Goal: Task Accomplishment & Management: Use online tool/utility

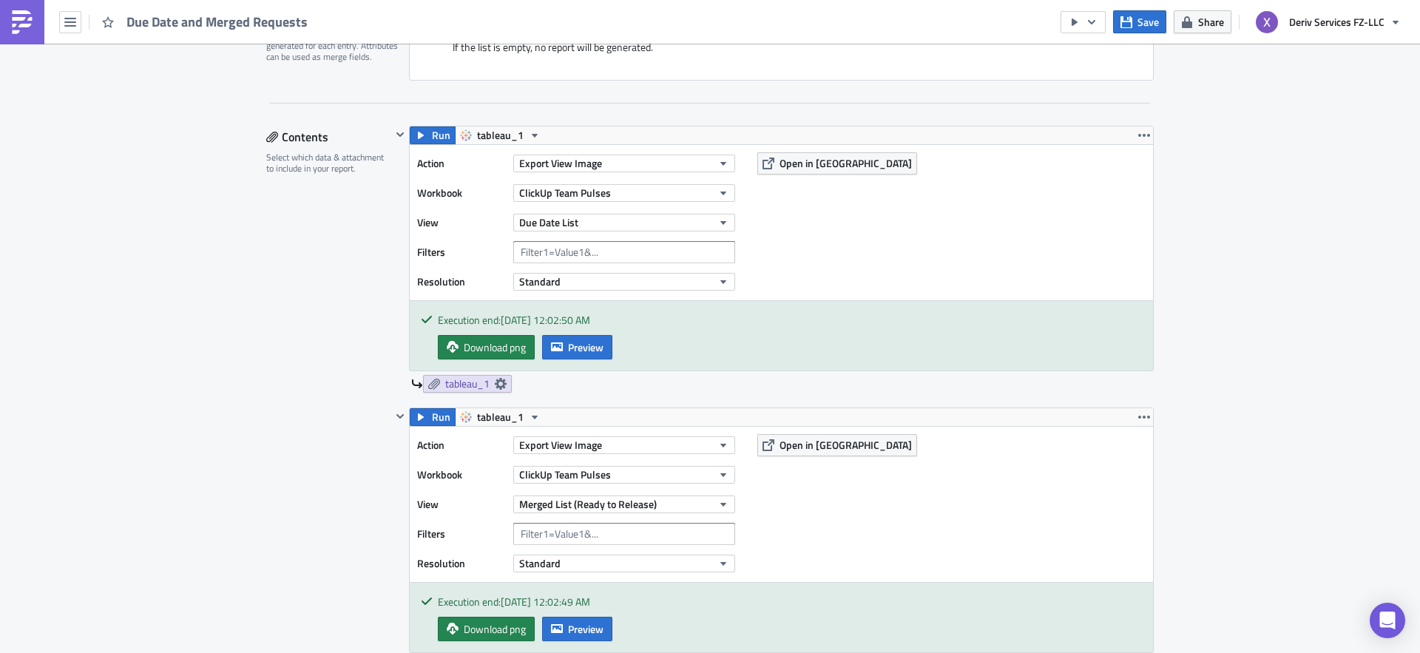
scroll to position [413, 0]
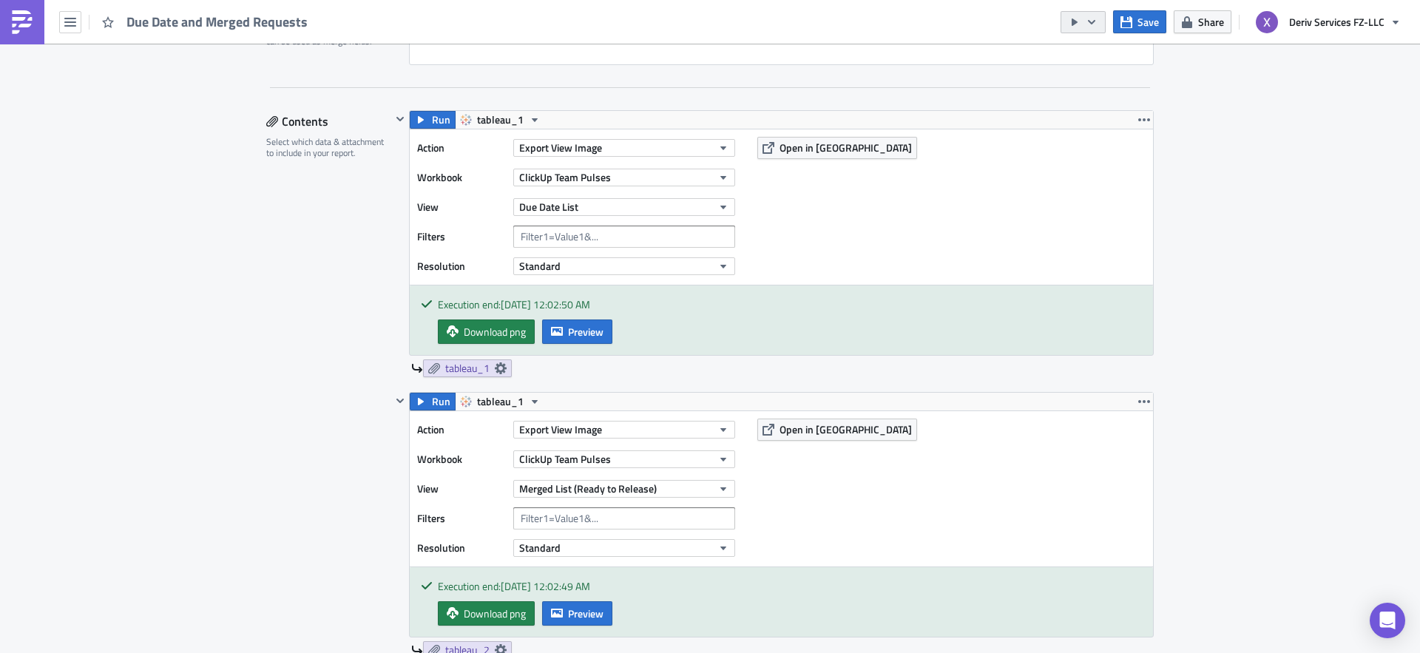
click at [1095, 22] on icon "button" at bounding box center [1091, 22] width 12 height 12
click at [266, 373] on div "Contents Select which data & attachment to include in your report." at bounding box center [328, 482] width 125 height 745
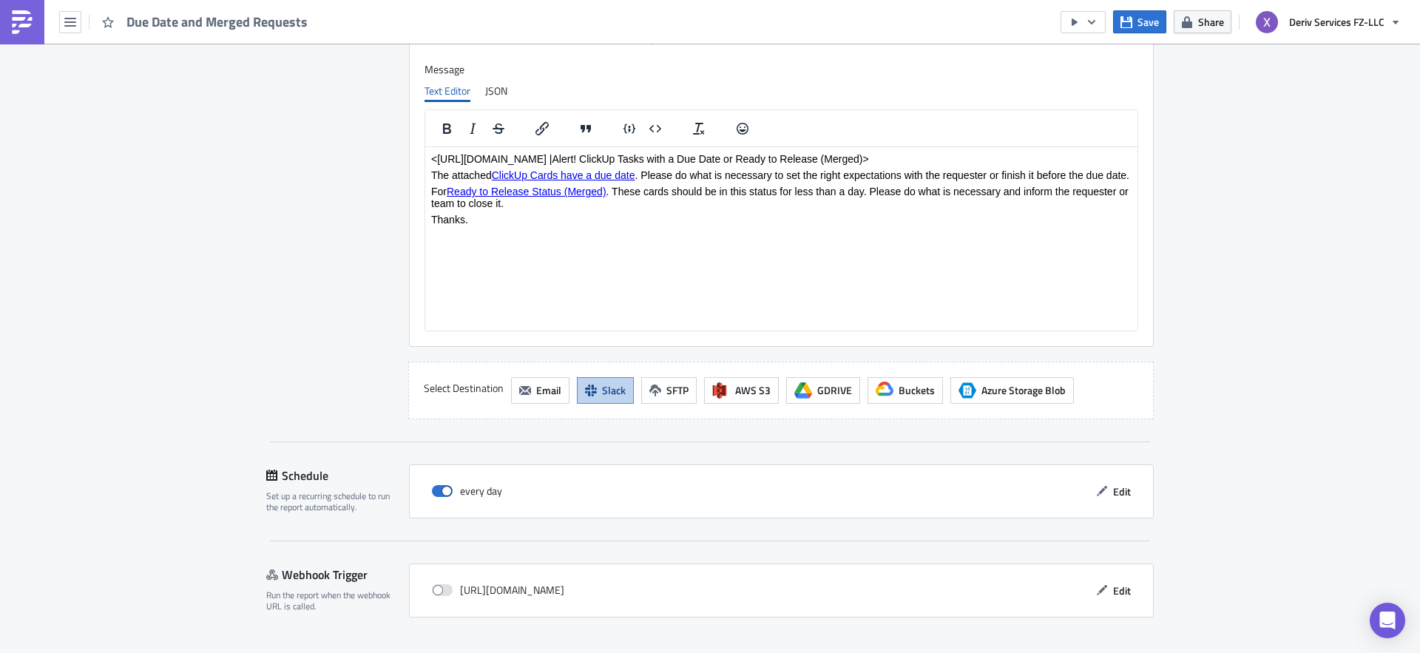
scroll to position [1437, 0]
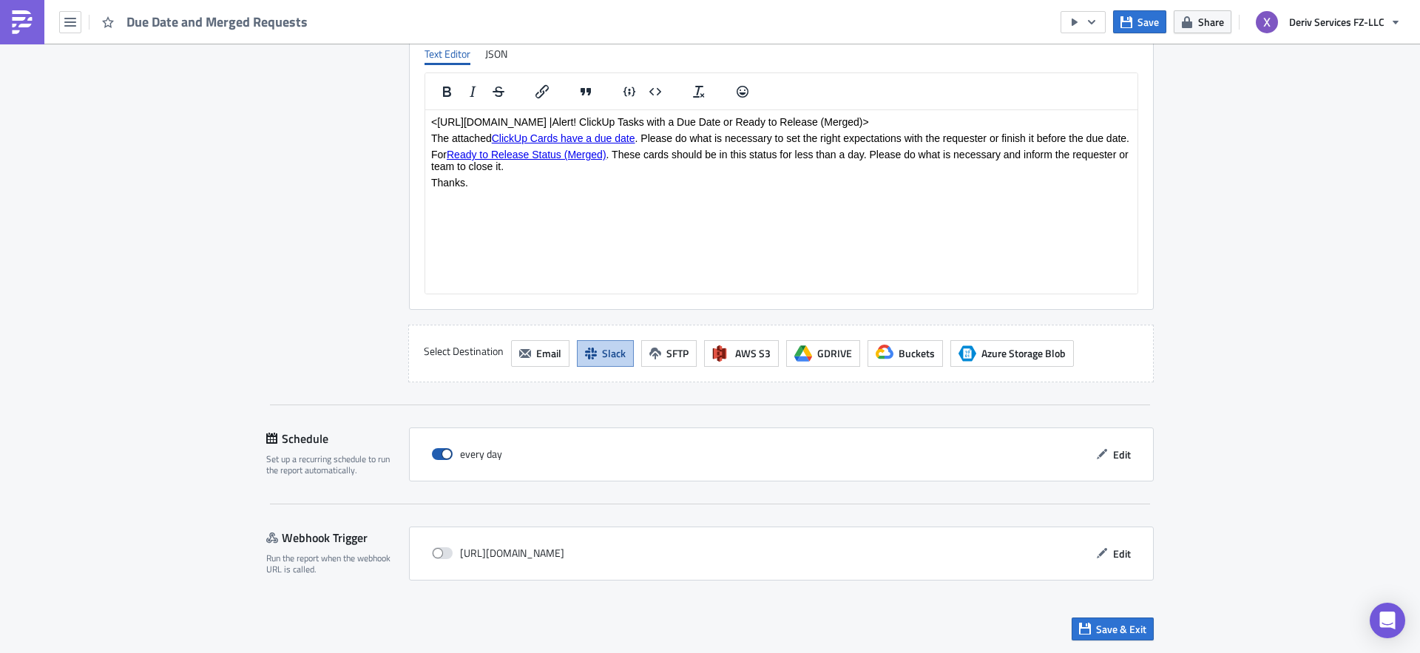
click at [436, 457] on span at bounding box center [442, 454] width 21 height 12
click at [436, 457] on input "checkbox" at bounding box center [440, 455] width 10 height 10
checkbox input "false"
click at [1101, 629] on span "Save & Exit" at bounding box center [1121, 629] width 50 height 16
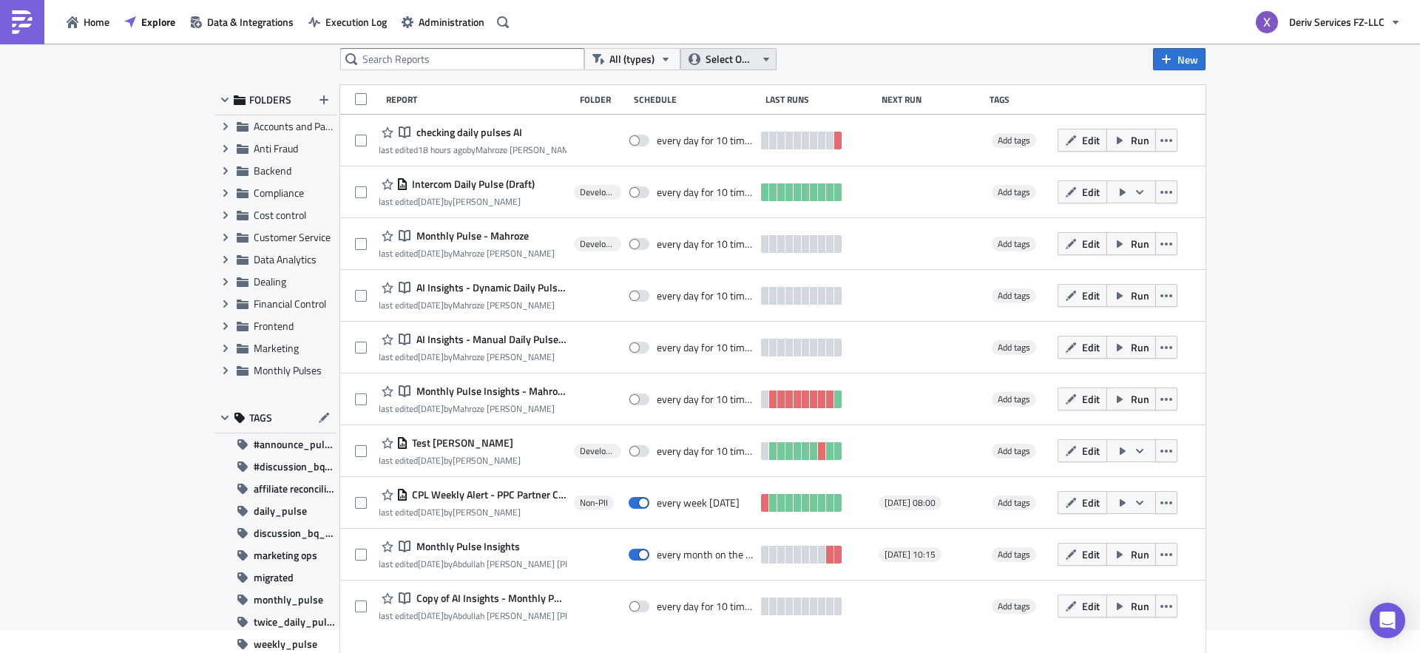
click at [748, 62] on span "Select Owner" at bounding box center [730, 59] width 50 height 16
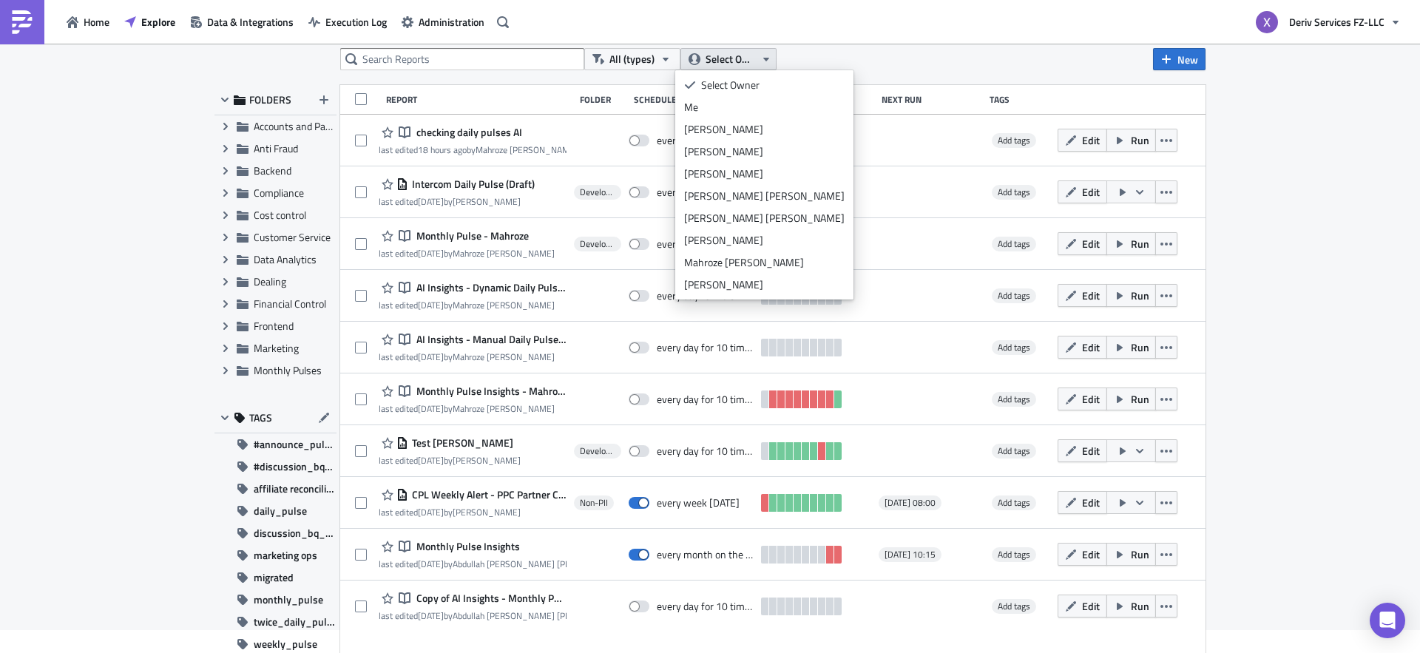
click at [748, 62] on span "Select Owner" at bounding box center [730, 59] width 50 height 16
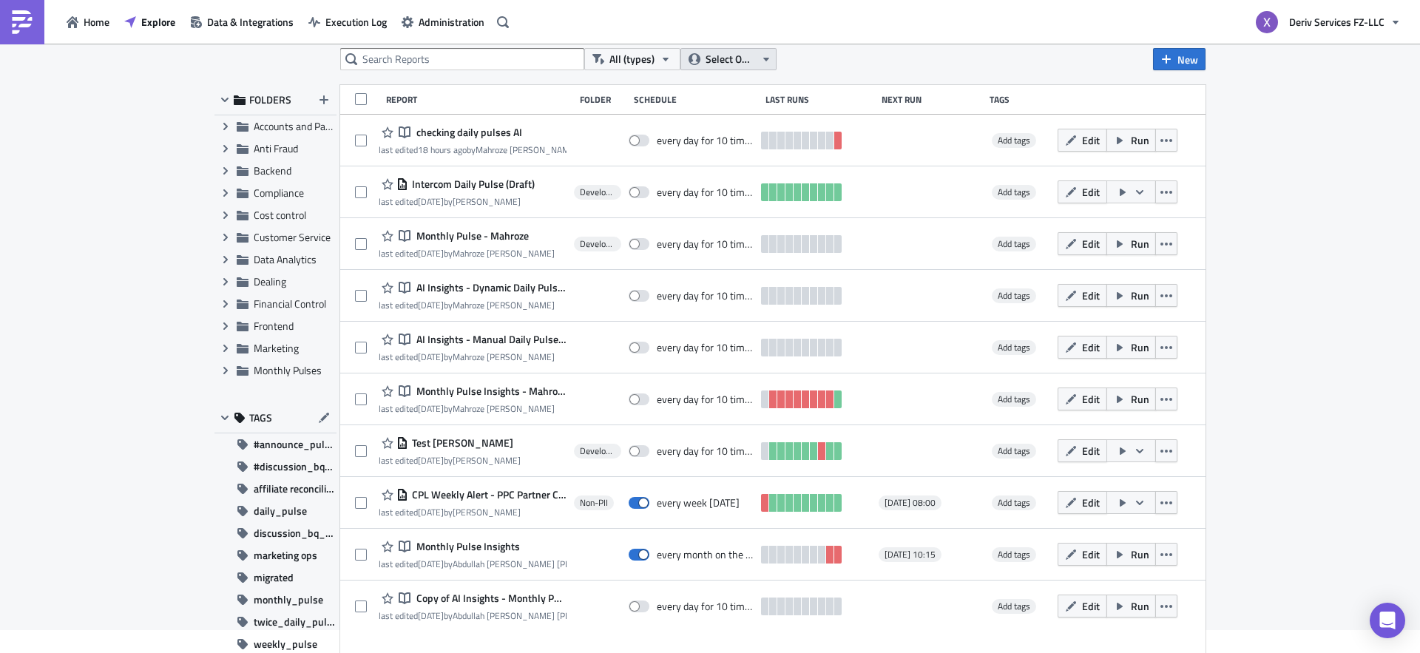
click at [749, 63] on span "Select Owner" at bounding box center [730, 59] width 50 height 16
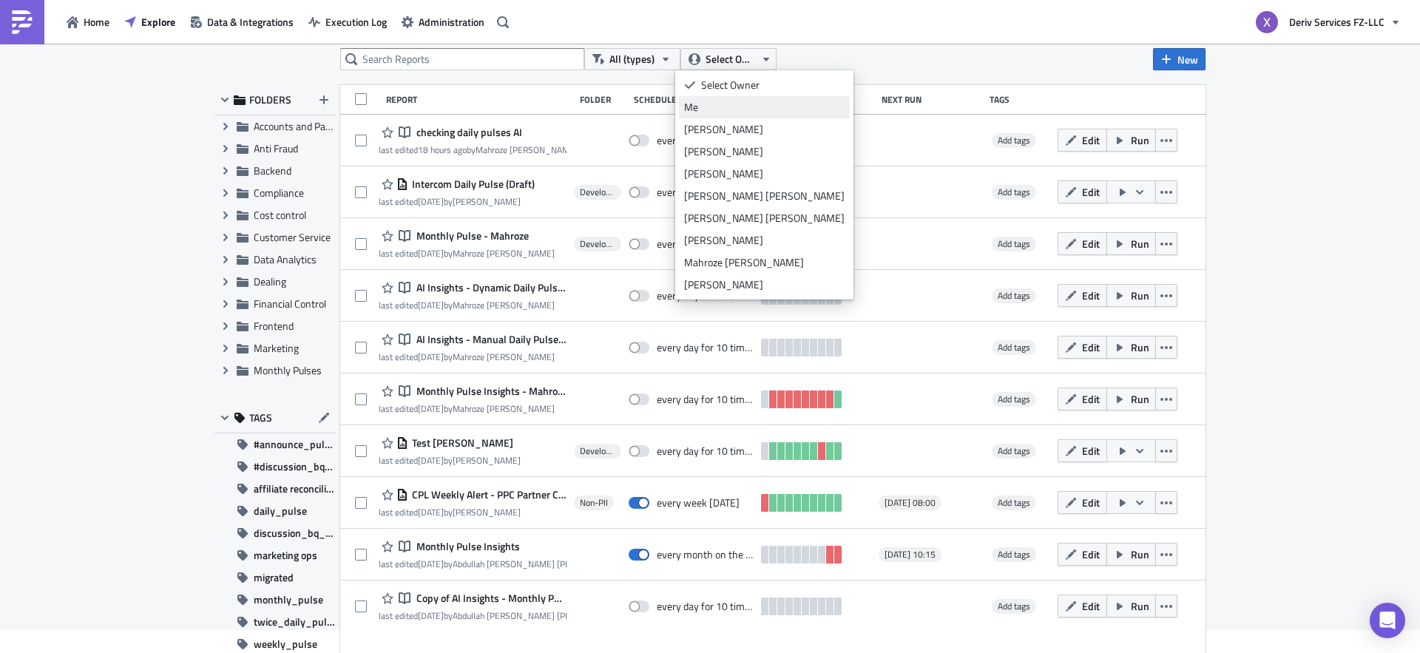
click at [718, 102] on div "Me" at bounding box center [764, 107] width 160 height 15
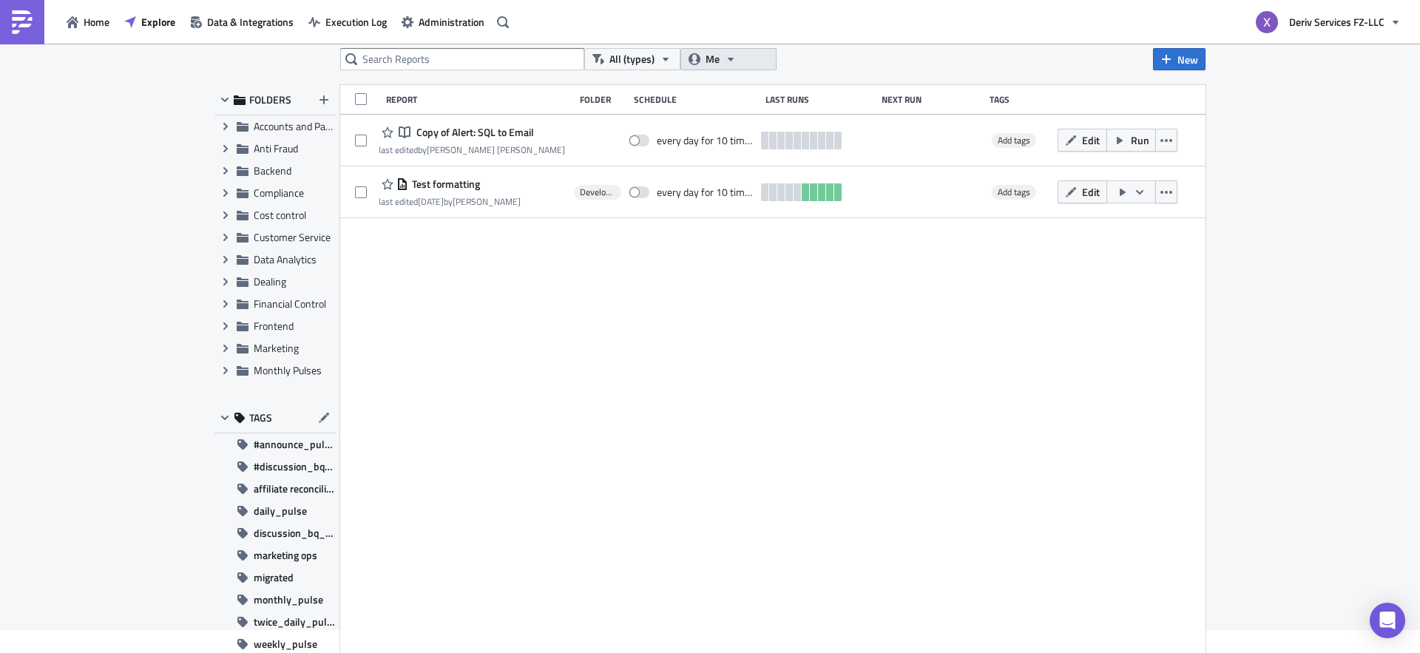
click at [719, 70] on button "Me" at bounding box center [728, 59] width 96 height 22
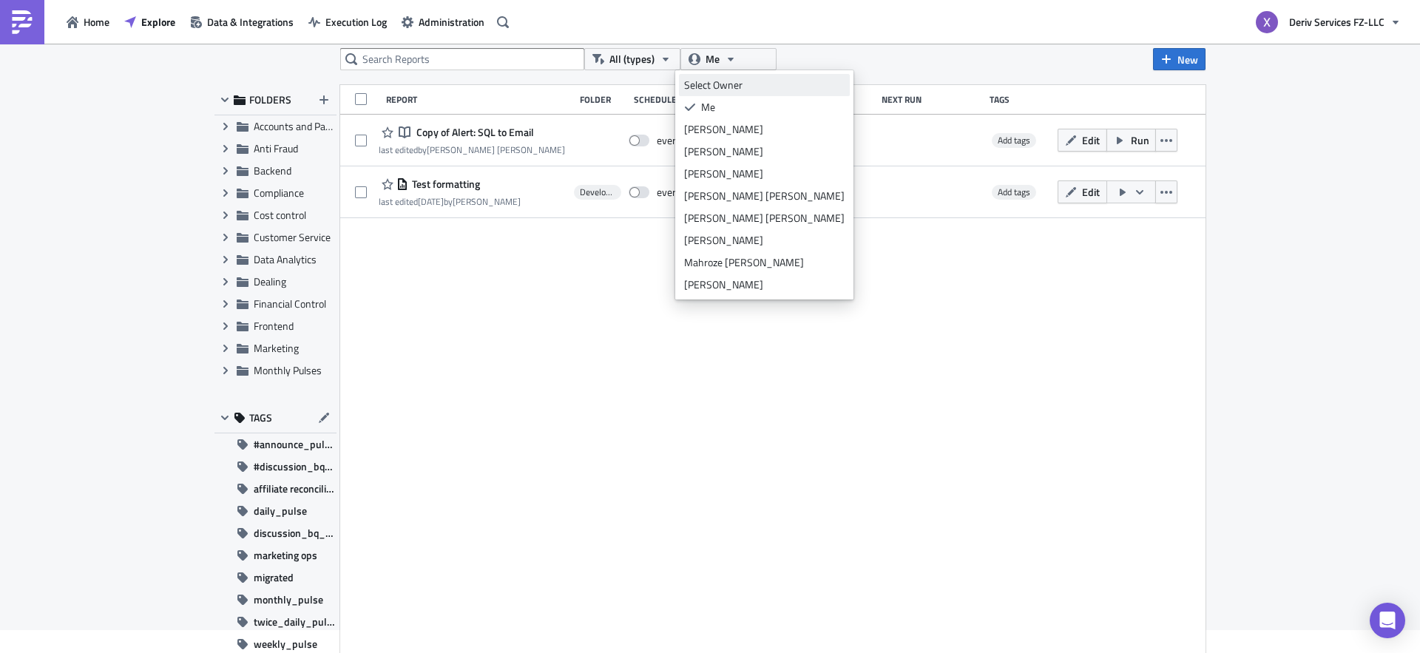
click at [720, 87] on div "Select Owner" at bounding box center [764, 85] width 160 height 15
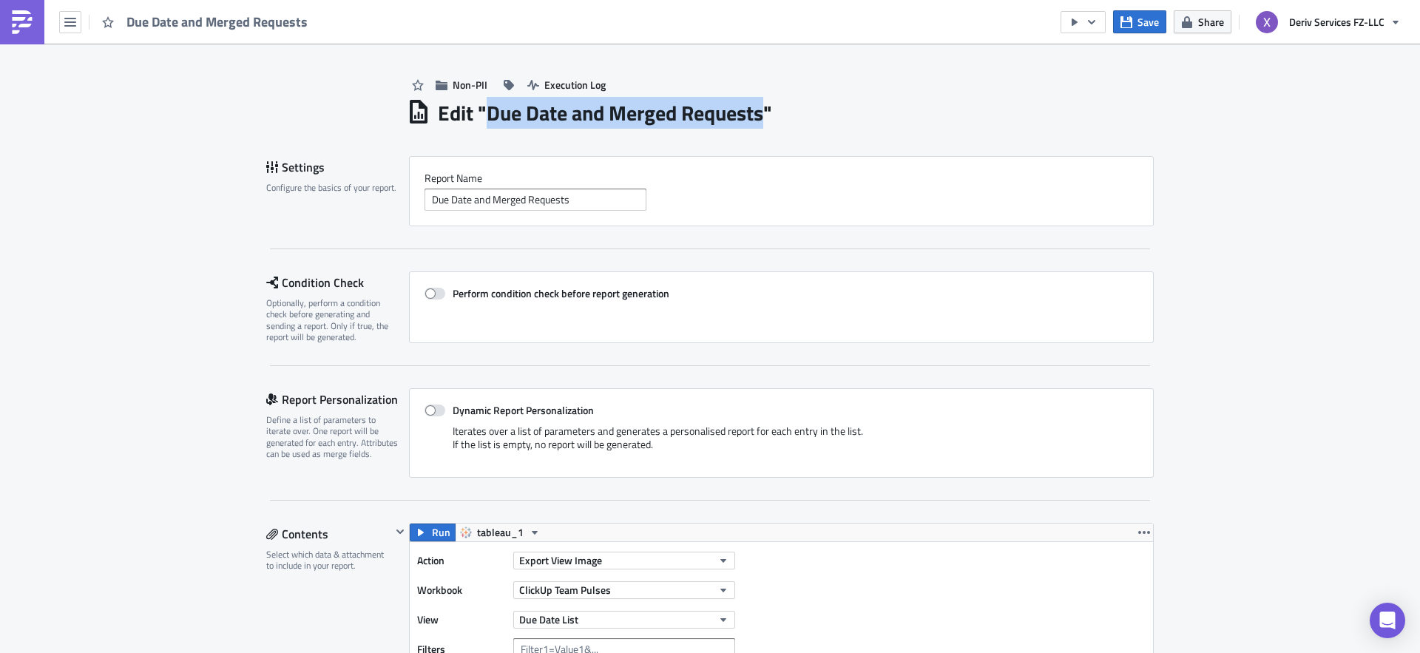
drag, startPoint x: 484, startPoint y: 115, endPoint x: 758, endPoint y: 107, distance: 274.4
click at [758, 107] on h1 "Edit " Due Date and Merged Requests "" at bounding box center [605, 113] width 334 height 27
copy h1 "Due Date and Merged Requests"
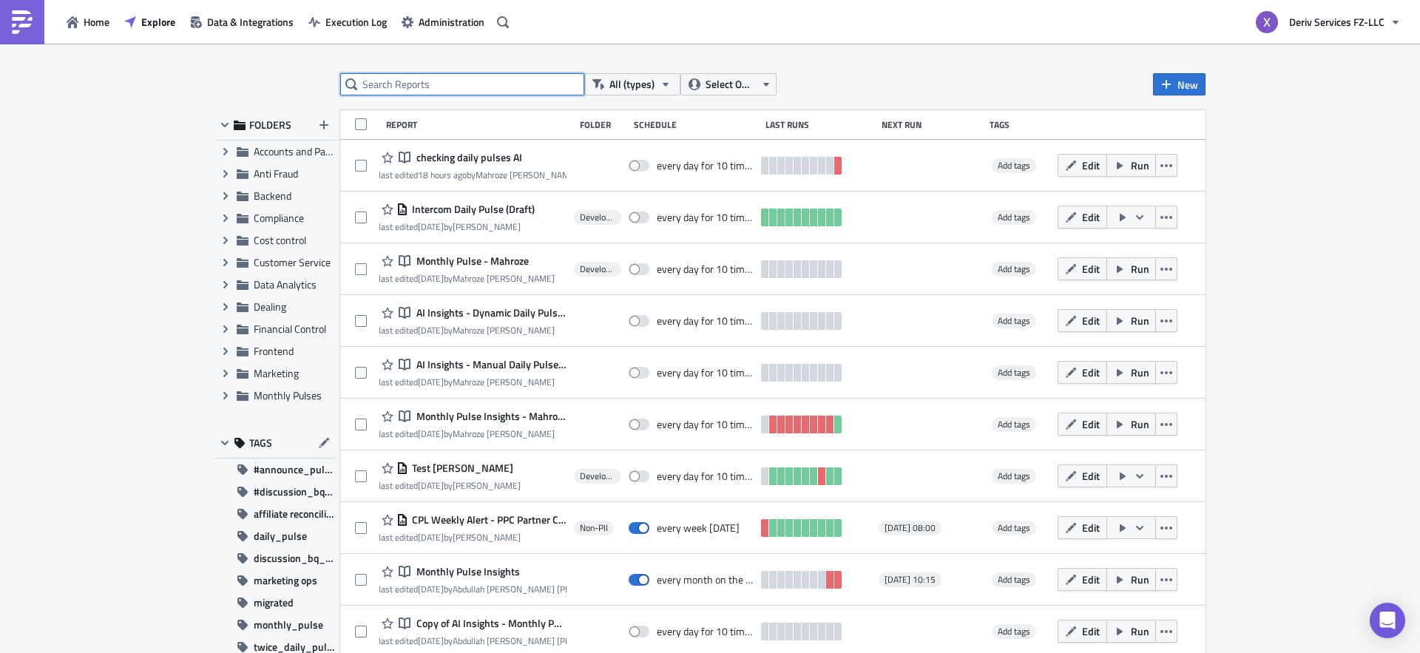
click at [441, 86] on input "text" at bounding box center [462, 84] width 244 height 22
paste input "Due Date and Merged Requests"
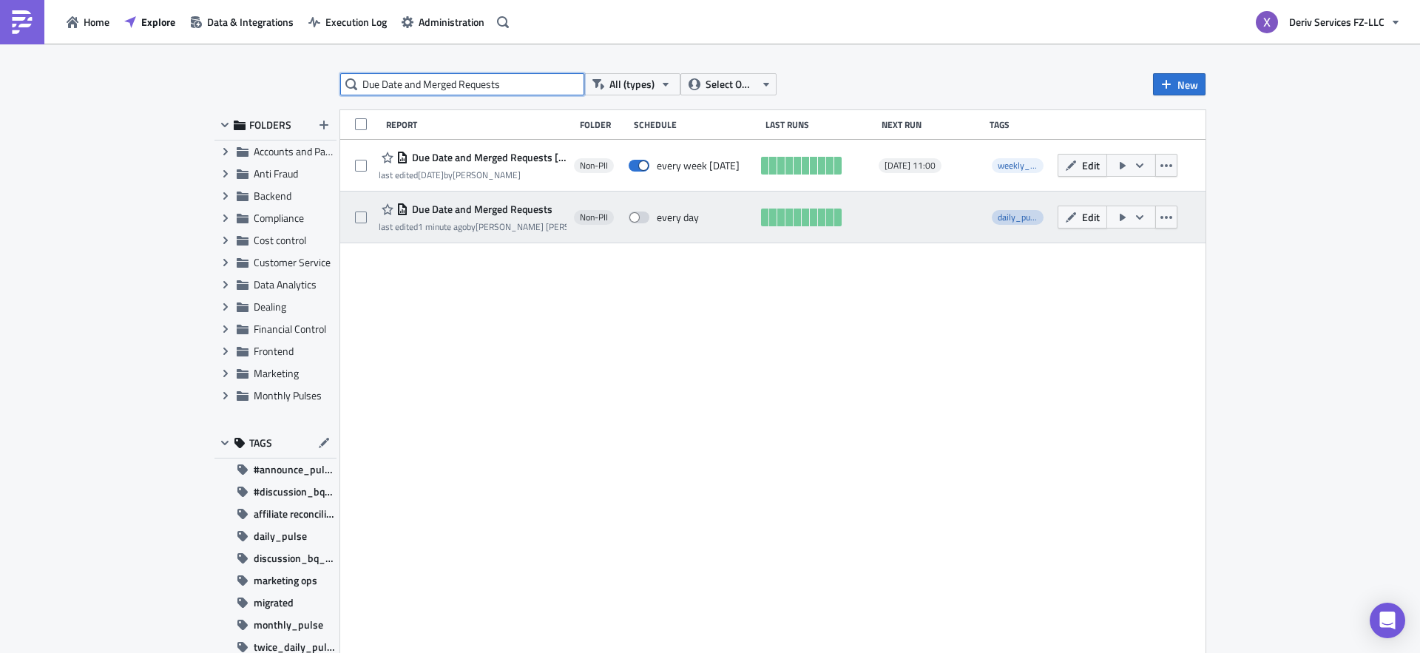
type input "Due Date and Merged Requests"
click at [1014, 221] on span "daily_pulse" at bounding box center [1019, 217] width 44 height 14
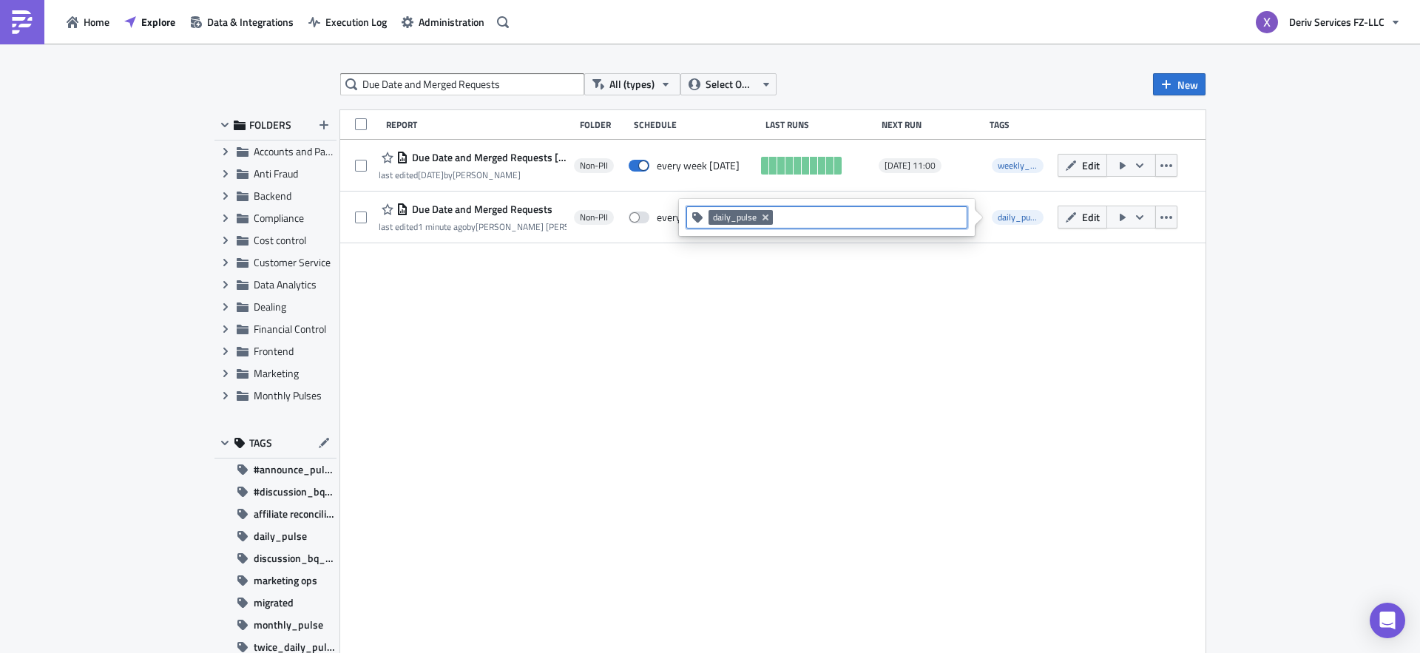
click at [858, 218] on input at bounding box center [869, 217] width 186 height 15
drag, startPoint x: 844, startPoint y: 218, endPoint x: 776, endPoint y: 217, distance: 68.8
click at [776, 217] on input "decommissi" at bounding box center [869, 217] width 186 height 15
paste input "oned"
type input "decommissioned"
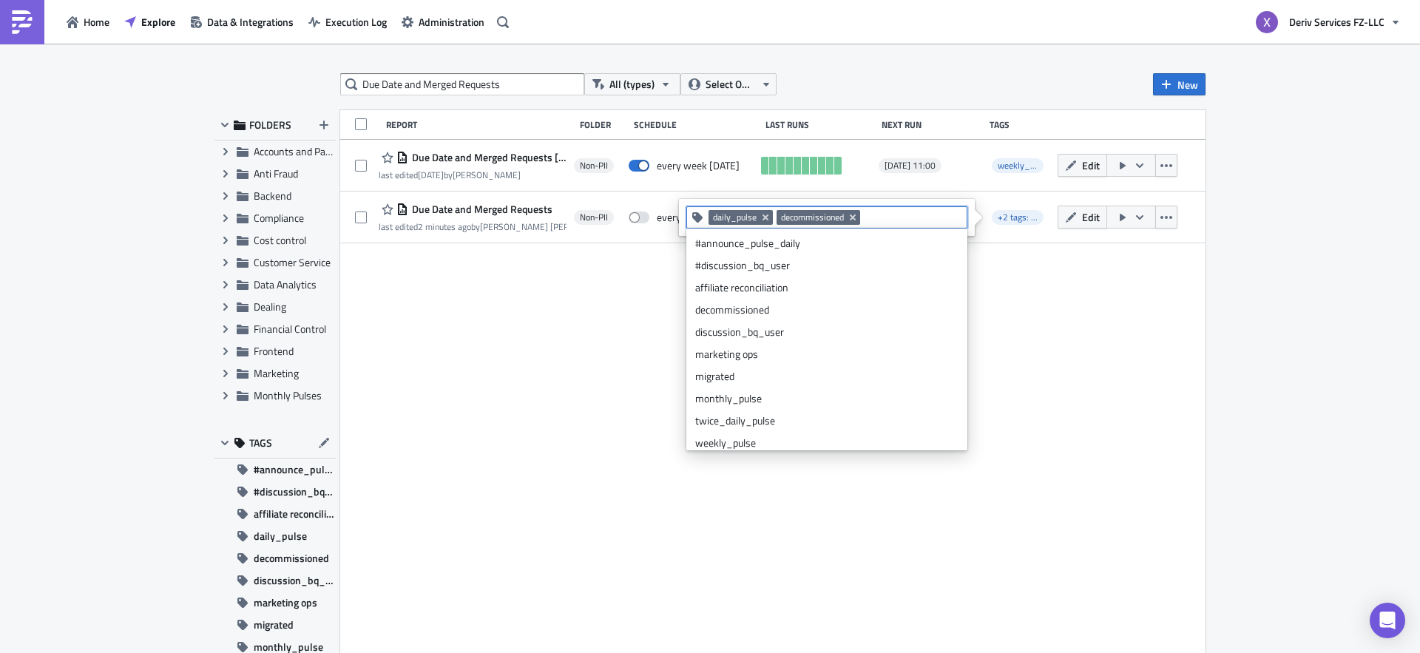
click at [638, 328] on div "Report Folder Schedule Last Runs Next Run Tags Due Date and Merged Requests Mon…" at bounding box center [772, 406] width 865 height 592
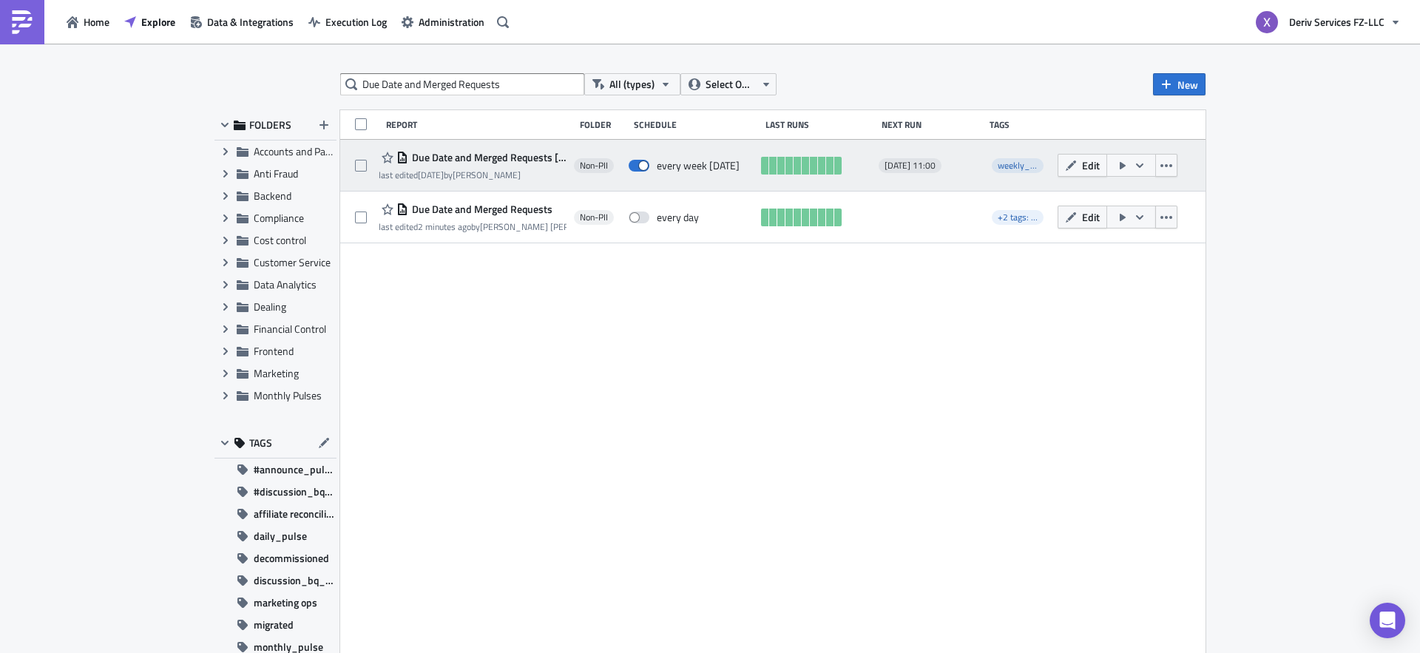
click at [1134, 163] on icon "button" at bounding box center [1140, 166] width 12 height 12
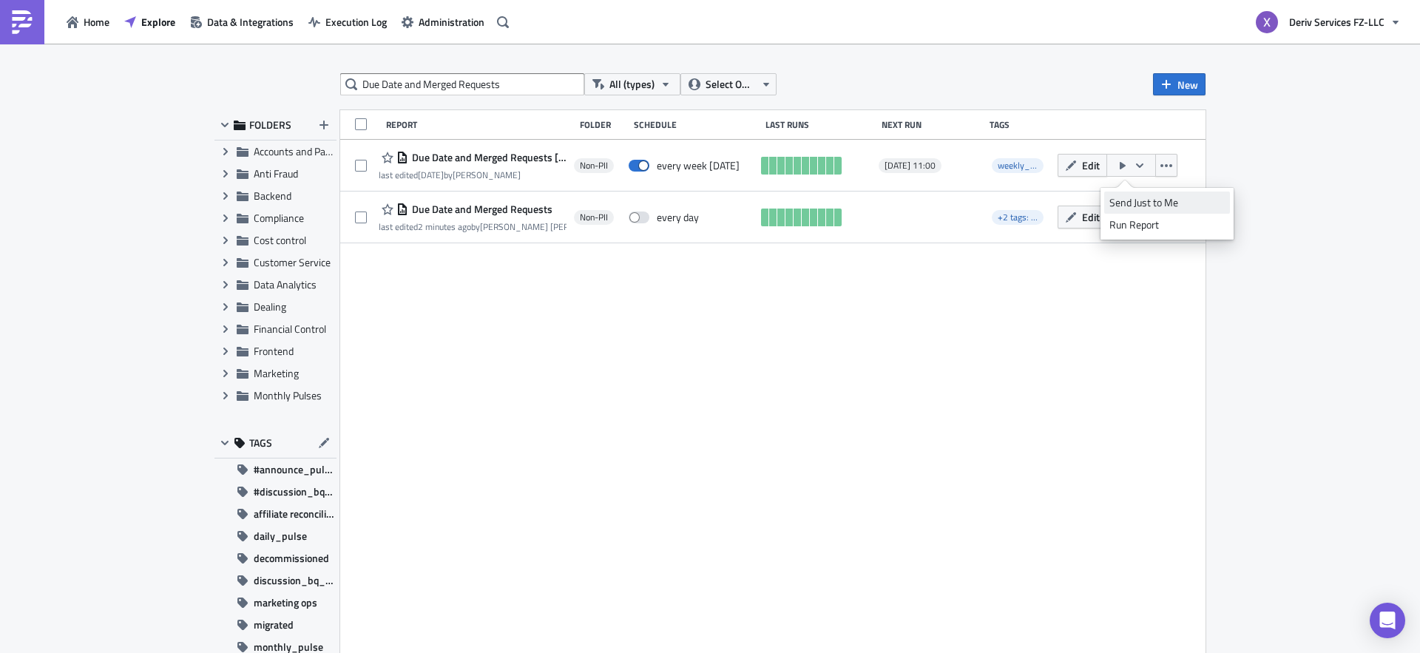
click at [1131, 203] on div "Send Just to Me" at bounding box center [1166, 202] width 115 height 15
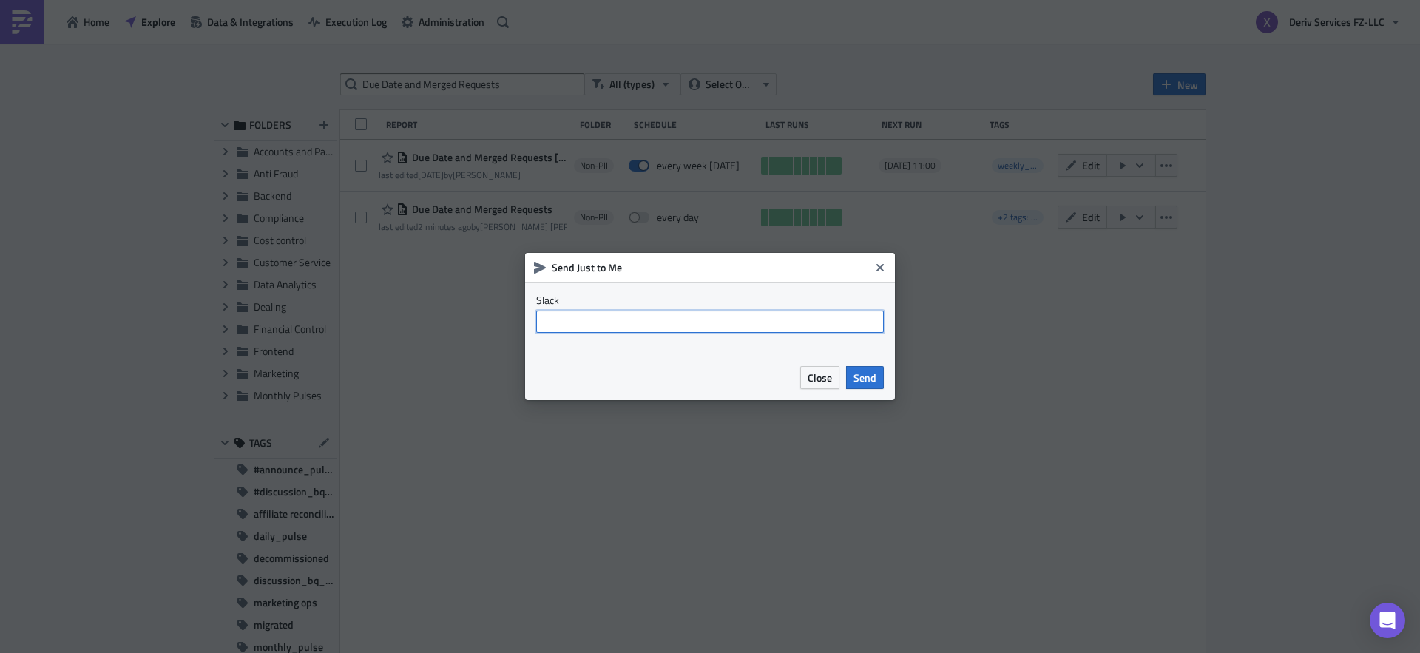
click at [651, 323] on input "text" at bounding box center [710, 322] width 348 height 22
drag, startPoint x: 631, startPoint y: 322, endPoint x: 223, endPoint y: 307, distance: 407.7
click at [268, 308] on div "Send Just to Me Slack xavier Close Send" at bounding box center [710, 326] width 1420 height 653
type input "@xavier"
click at [883, 266] on icon "Close" at bounding box center [880, 268] width 12 height 12
